Goal: Transaction & Acquisition: Purchase product/service

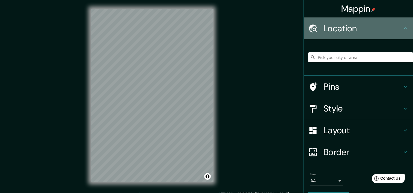
click at [347, 30] on h4 "Location" at bounding box center [363, 28] width 79 height 11
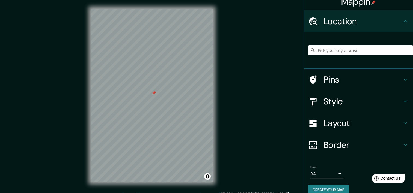
scroll to position [15, 0]
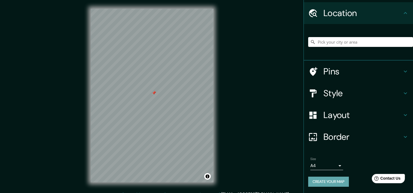
click at [332, 185] on button "Create your map" at bounding box center [328, 182] width 41 height 10
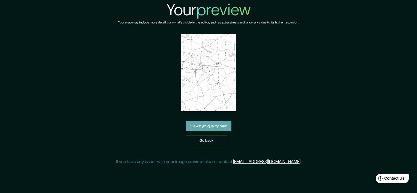
click at [200, 123] on link "View high quality map" at bounding box center [209, 126] width 46 height 10
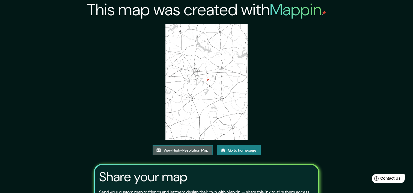
click at [172, 150] on link "View High-Resolution Map" at bounding box center [183, 151] width 60 height 10
drag, startPoint x: 39, startPoint y: 63, endPoint x: 39, endPoint y: 56, distance: 7.1
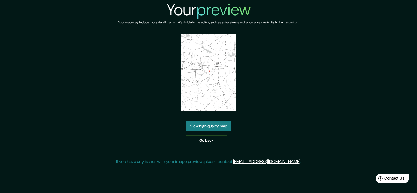
drag, startPoint x: 45, startPoint y: 70, endPoint x: 45, endPoint y: 64, distance: 5.5
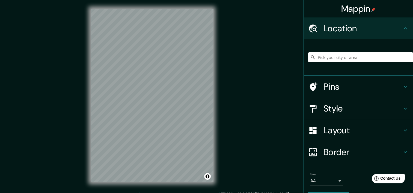
drag, startPoint x: 16, startPoint y: 73, endPoint x: 16, endPoint y: 64, distance: 8.2
